Goal: Information Seeking & Learning: Learn about a topic

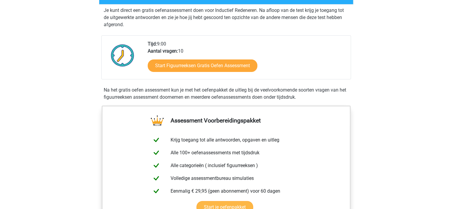
scroll to position [59, 0]
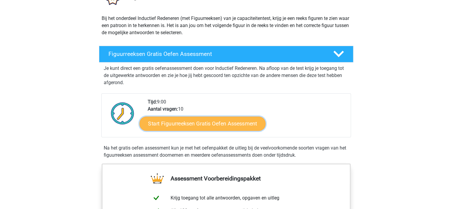
click at [219, 124] on link "Start Figuurreeksen Gratis Oefen Assessment" at bounding box center [203, 123] width 126 height 14
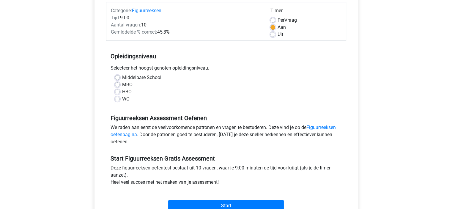
scroll to position [89, 0]
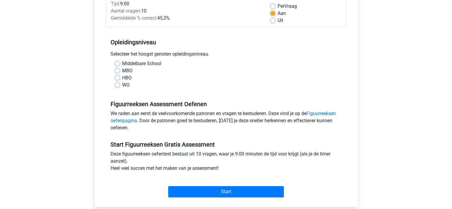
click at [124, 85] on label "WO" at bounding box center [125, 85] width 7 height 7
click at [120, 85] on input "WO" at bounding box center [117, 85] width 5 height 6
radio input "true"
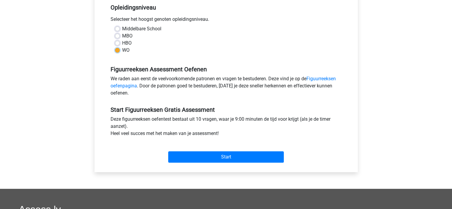
scroll to position [149, 0]
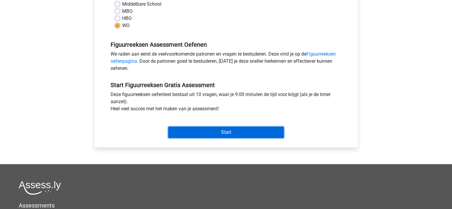
click at [218, 135] on input "Start" at bounding box center [226, 132] width 116 height 11
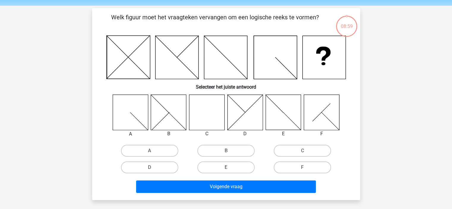
scroll to position [30, 0]
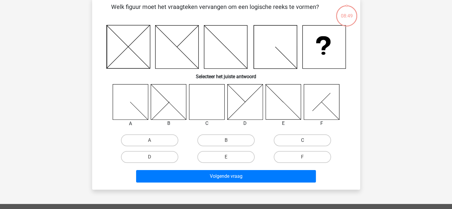
click at [304, 137] on label "C" at bounding box center [302, 140] width 57 height 12
click at [304, 140] on input "C" at bounding box center [305, 142] width 4 height 4
radio input "true"
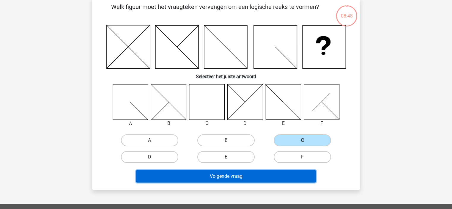
click at [257, 181] on button "Volgende vraag" at bounding box center [226, 176] width 180 height 12
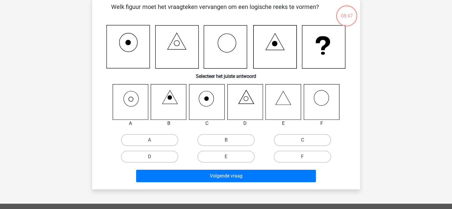
scroll to position [27, 0]
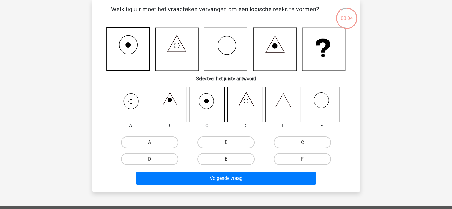
click at [157, 136] on div "A" at bounding box center [150, 142] width 76 height 17
click at [162, 142] on label "A" at bounding box center [149, 143] width 57 height 12
click at [154, 142] on input "A" at bounding box center [152, 144] width 4 height 4
radio input "true"
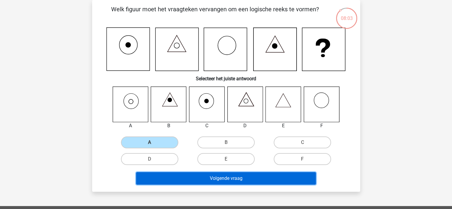
click at [234, 178] on button "Volgende vraag" at bounding box center [226, 178] width 180 height 12
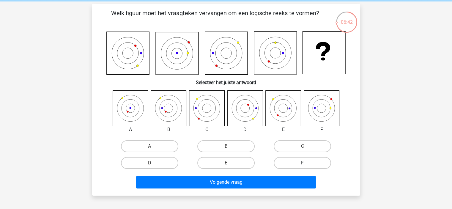
scroll to position [59, 0]
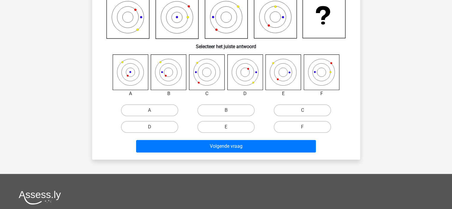
click at [303, 129] on input "F" at bounding box center [305, 129] width 4 height 4
radio input "true"
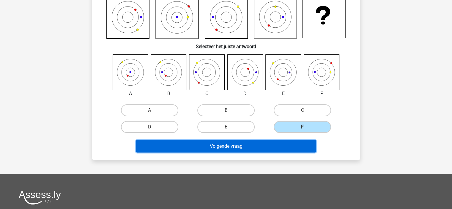
click at [257, 150] on button "Volgende vraag" at bounding box center [226, 146] width 180 height 12
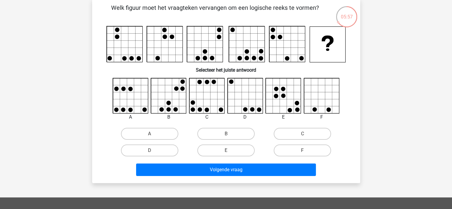
scroll to position [30, 0]
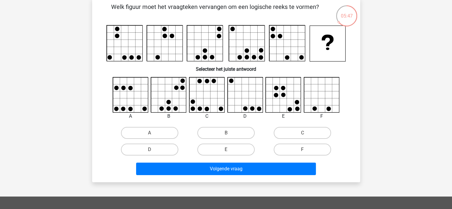
drag, startPoint x: 171, startPoint y: 37, endPoint x: 118, endPoint y: 37, distance: 53.3
click at [125, 40] on g at bounding box center [225, 43] width 239 height 36
click at [155, 150] on label "D" at bounding box center [149, 150] width 57 height 12
click at [154, 150] on input "D" at bounding box center [152, 152] width 4 height 4
radio input "true"
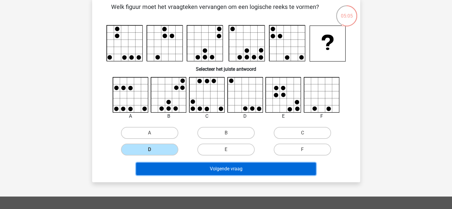
click at [231, 173] on button "Volgende vraag" at bounding box center [226, 169] width 180 height 12
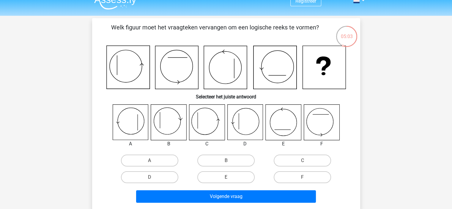
scroll to position [0, 0]
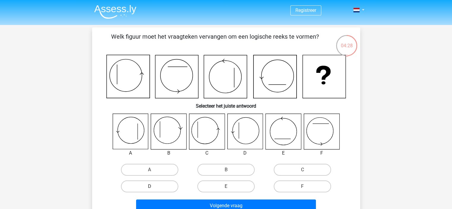
click at [139, 192] on label "D" at bounding box center [149, 187] width 57 height 12
click at [150, 190] on input "D" at bounding box center [152, 189] width 4 height 4
radio input "true"
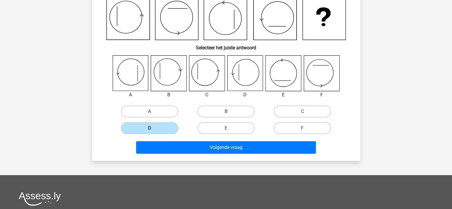
scroll to position [59, 0]
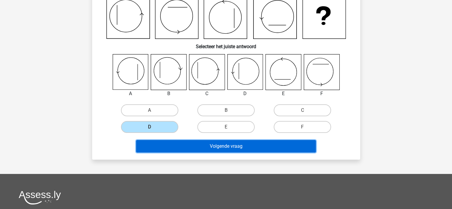
click at [229, 147] on button "Volgende vraag" at bounding box center [226, 146] width 180 height 12
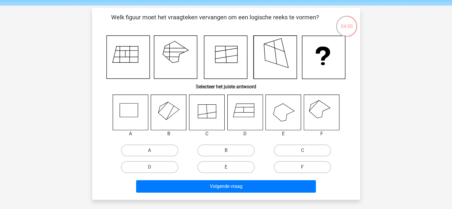
scroll to position [30, 0]
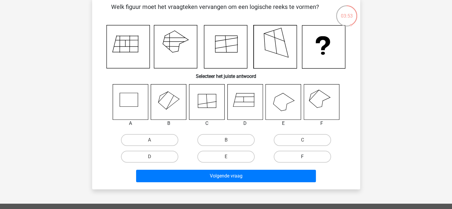
click at [302, 156] on label "F" at bounding box center [302, 157] width 57 height 12
click at [303, 157] on input "F" at bounding box center [305, 159] width 4 height 4
radio input "true"
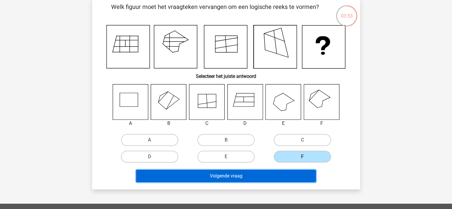
click at [278, 179] on button "Volgende vraag" at bounding box center [226, 176] width 180 height 12
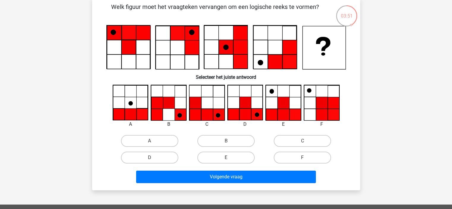
scroll to position [0, 0]
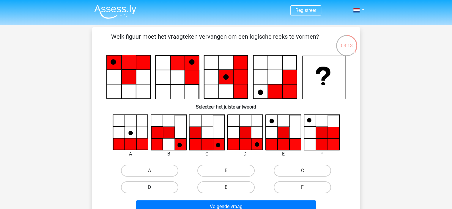
click at [167, 188] on label "D" at bounding box center [149, 187] width 57 height 12
click at [154, 188] on input "D" at bounding box center [152, 189] width 4 height 4
radio input "true"
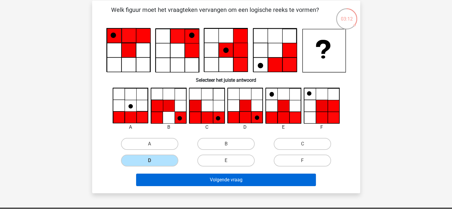
scroll to position [59, 0]
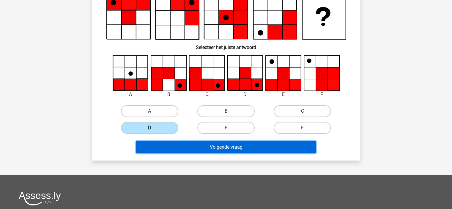
click at [251, 150] on button "Volgende vraag" at bounding box center [226, 147] width 180 height 12
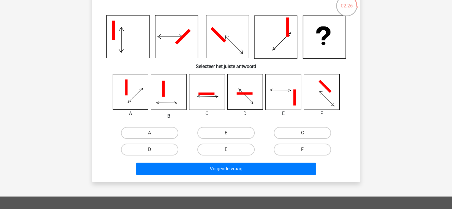
scroll to position [30, 0]
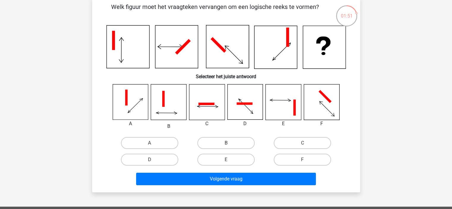
click at [217, 148] on label "B" at bounding box center [226, 143] width 57 height 12
click at [226, 147] on input "B" at bounding box center [228, 145] width 4 height 4
radio input "true"
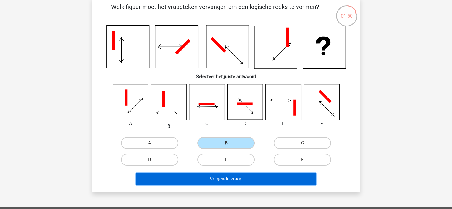
click at [233, 175] on button "Volgende vraag" at bounding box center [226, 179] width 180 height 12
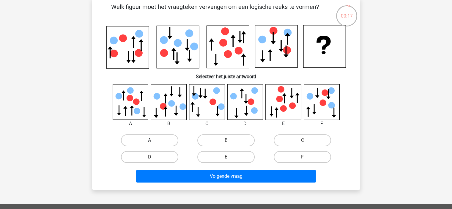
click at [148, 139] on label "A" at bounding box center [149, 140] width 57 height 12
click at [150, 140] on input "A" at bounding box center [152, 142] width 4 height 4
radio input "true"
click at [270, 185] on div "Welk figuur moet het vraagteken vervangen om een logische reeks te vormen?" at bounding box center [226, 94] width 268 height 192
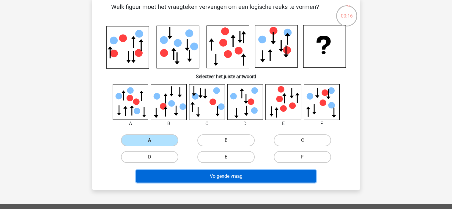
click at [263, 180] on button "Volgende vraag" at bounding box center [226, 176] width 180 height 12
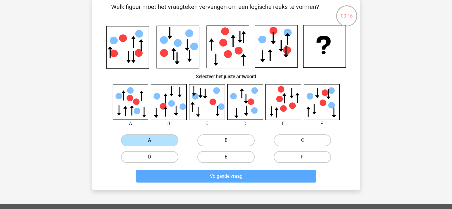
scroll to position [27, 0]
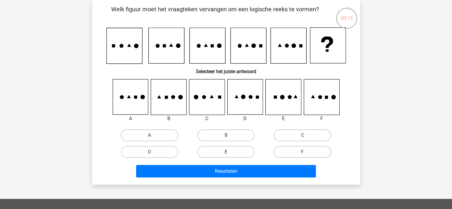
click at [233, 150] on label "E" at bounding box center [226, 152] width 57 height 12
click at [230, 152] on input "E" at bounding box center [228, 154] width 4 height 4
radio input "true"
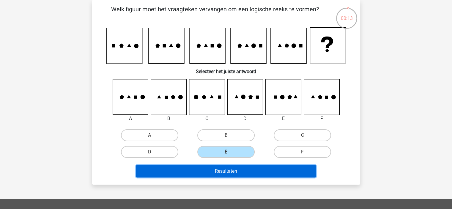
click at [239, 172] on button "Resultaten" at bounding box center [226, 171] width 180 height 12
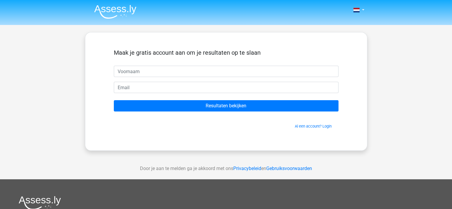
click at [140, 71] on input "text" at bounding box center [226, 71] width 225 height 11
type input "[EMAIL_ADDRESS][DOMAIN_NAME]"
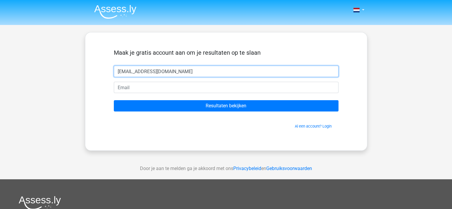
click at [148, 73] on input "[EMAIL_ADDRESS][DOMAIN_NAME]" at bounding box center [226, 71] width 225 height 11
click at [149, 74] on input "[EMAIL_ADDRESS][DOMAIN_NAME]" at bounding box center [226, 71] width 225 height 11
click at [150, 74] on input "[EMAIL_ADDRESS][DOMAIN_NAME]" at bounding box center [226, 71] width 225 height 11
click at [152, 71] on input "[EMAIL_ADDRESS][DOMAIN_NAME]" at bounding box center [226, 71] width 225 height 11
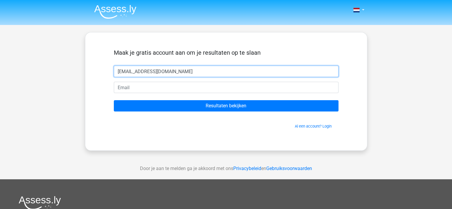
click at [152, 71] on input "[EMAIL_ADDRESS][DOMAIN_NAME]" at bounding box center [226, 71] width 225 height 11
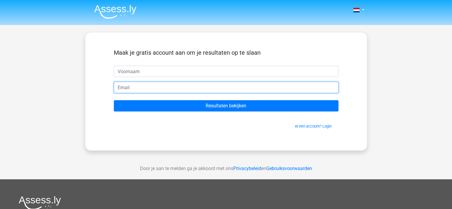
click at [144, 87] on input "email" at bounding box center [226, 87] width 225 height 11
paste input "[EMAIL_ADDRESS][DOMAIN_NAME]"
type input "[EMAIL_ADDRESS][DOMAIN_NAME]"
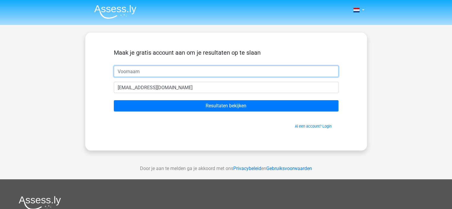
click at [134, 70] on input "text" at bounding box center [226, 71] width 225 height 11
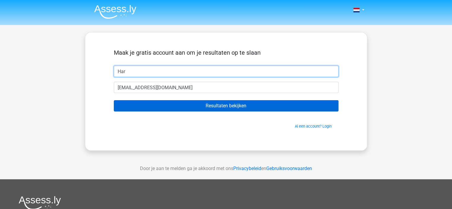
type input "Har"
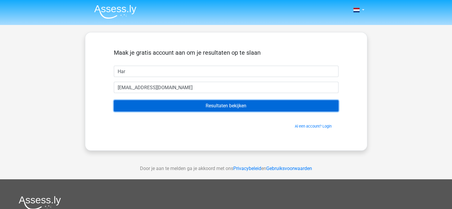
click at [232, 105] on input "Resultaten bekijken" at bounding box center [226, 105] width 225 height 11
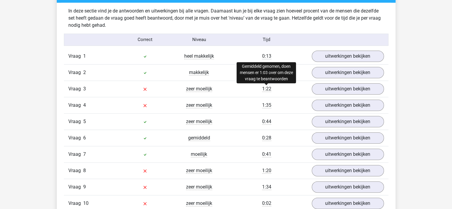
scroll to position [476, 0]
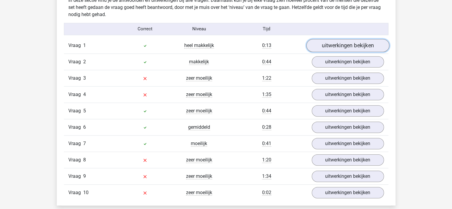
click at [339, 46] on link "uitwerkingen bekijken" at bounding box center [347, 45] width 83 height 13
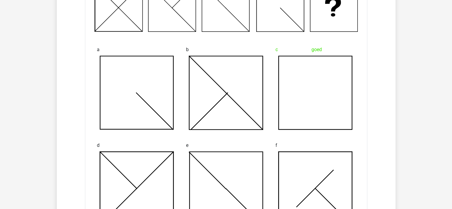
scroll to position [714, 0]
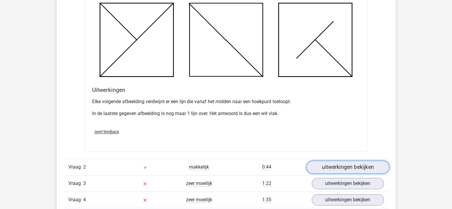
click at [336, 167] on link "uitwerkingen bekijken" at bounding box center [347, 167] width 83 height 13
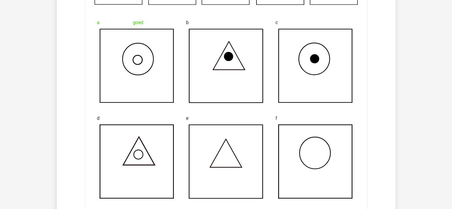
scroll to position [1160, 0]
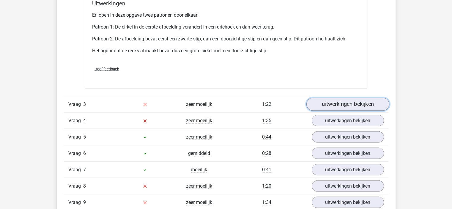
click at [335, 107] on link "uitwerkingen bekijken" at bounding box center [347, 104] width 83 height 13
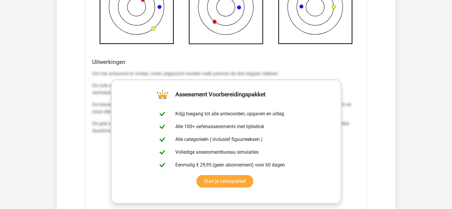
scroll to position [1517, 0]
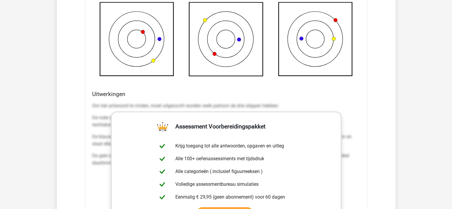
click at [217, 87] on div "Welk figuur moet het vraagteken vervangen om een logische reeks te vormen? a b …" at bounding box center [226, 64] width 283 height 484
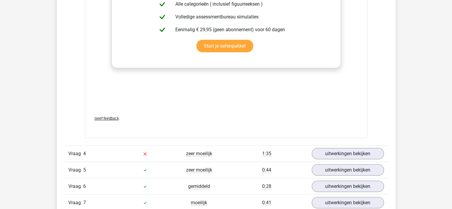
scroll to position [1755, 0]
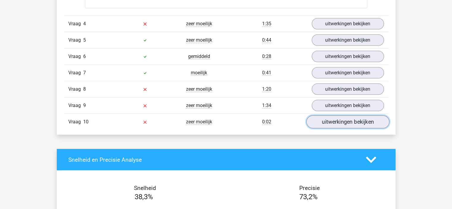
click at [337, 118] on link "uitwerkingen bekijken" at bounding box center [347, 121] width 83 height 13
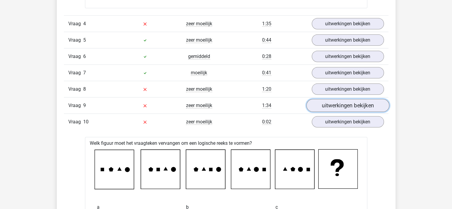
click at [332, 105] on link "uitwerkingen bekijken" at bounding box center [347, 105] width 83 height 13
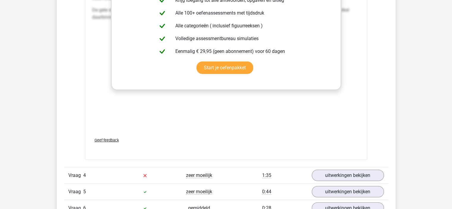
scroll to position [1517, 0]
